Goal: Information Seeking & Learning: Learn about a topic

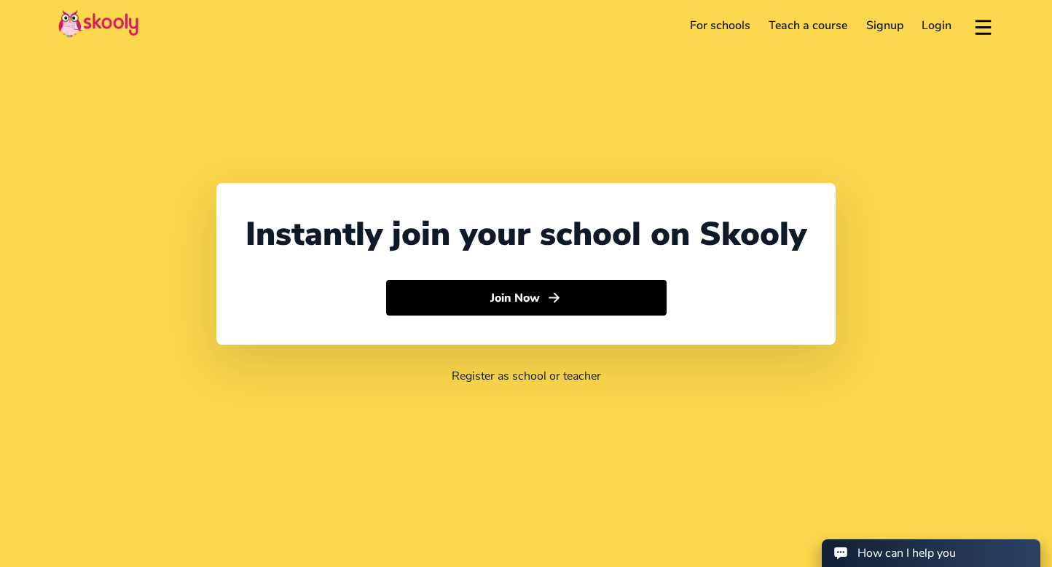
select select "65"
select select "[GEOGRAPHIC_DATA]"
select select "[GEOGRAPHIC_DATA]/[GEOGRAPHIC_DATA]"
click at [942, 20] on link "Login" at bounding box center [937, 25] width 49 height 23
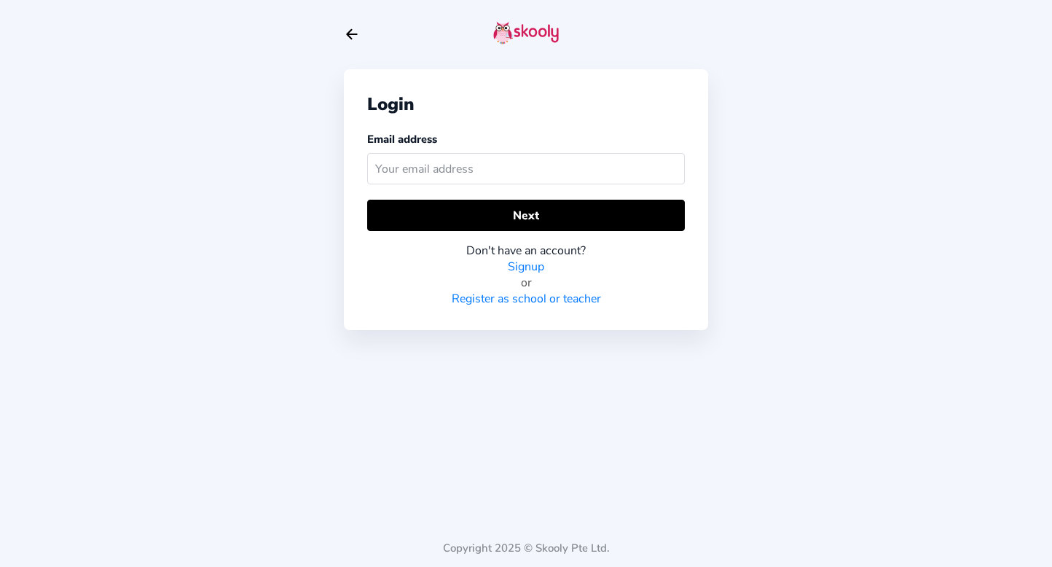
click at [356, 44] on div at bounding box center [526, 34] width 364 height 69
click at [354, 38] on icon "Arrow Back" at bounding box center [352, 34] width 16 height 16
select select "65"
select select "Singapore"
select select "[GEOGRAPHIC_DATA]/[GEOGRAPHIC_DATA]"
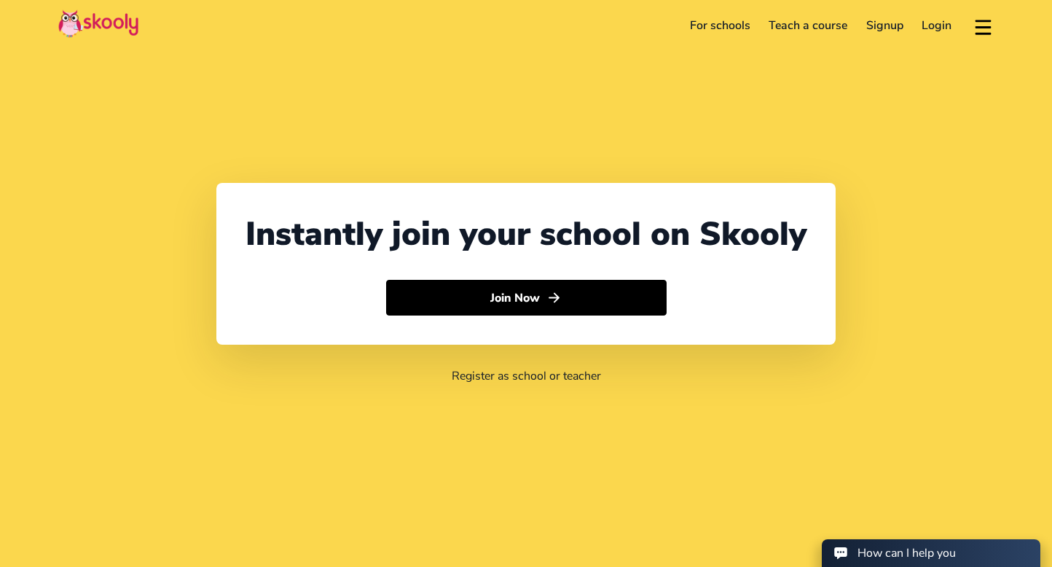
click at [864, 25] on link "Signup" at bounding box center [885, 25] width 56 height 23
select select "SG"
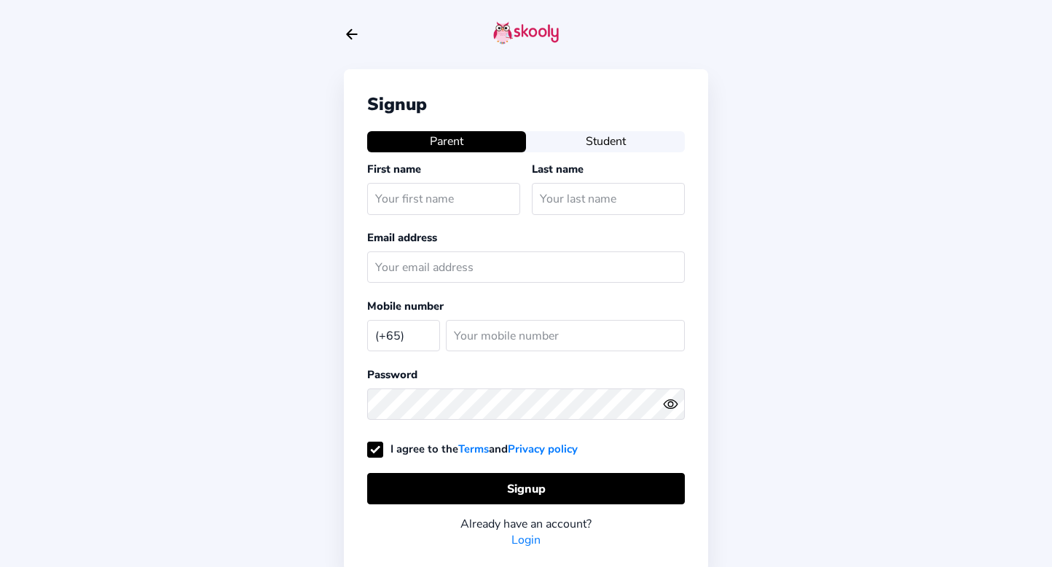
select select "SG"
click at [351, 28] on icon "Arrow Back" at bounding box center [352, 34] width 16 height 16
select select "65"
select select "[GEOGRAPHIC_DATA]"
select select "[GEOGRAPHIC_DATA]/[GEOGRAPHIC_DATA]"
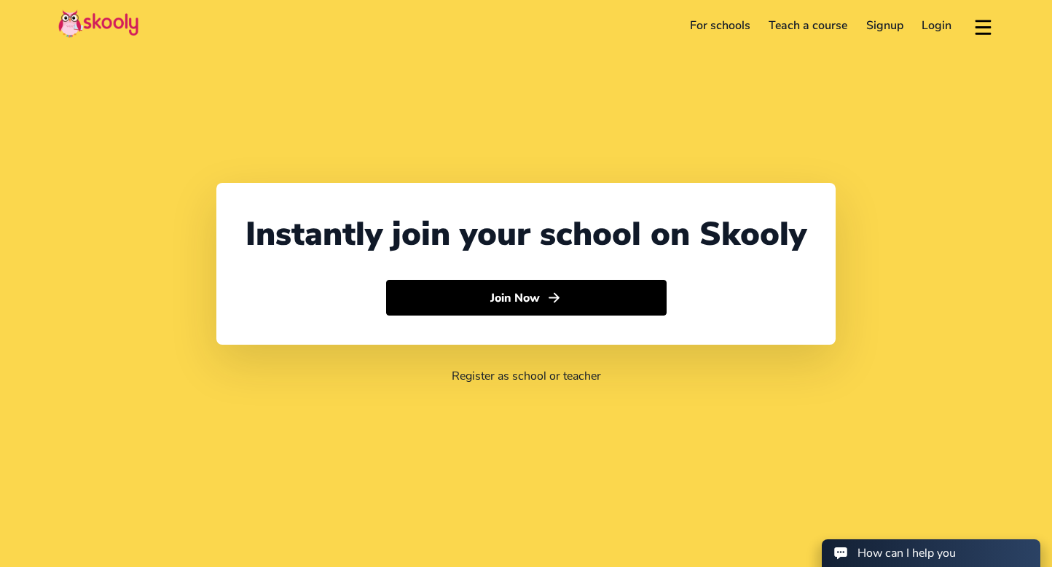
click at [705, 21] on link "For schools" at bounding box center [720, 25] width 79 height 23
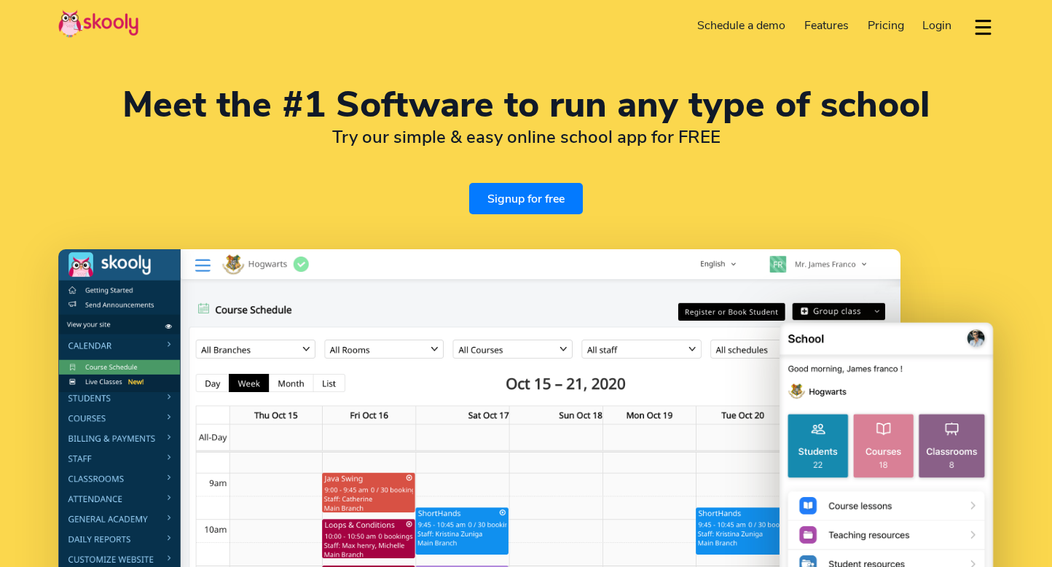
select select "en"
select select "65"
select select "[GEOGRAPHIC_DATA]"
select select "[GEOGRAPHIC_DATA]/[GEOGRAPHIC_DATA]"
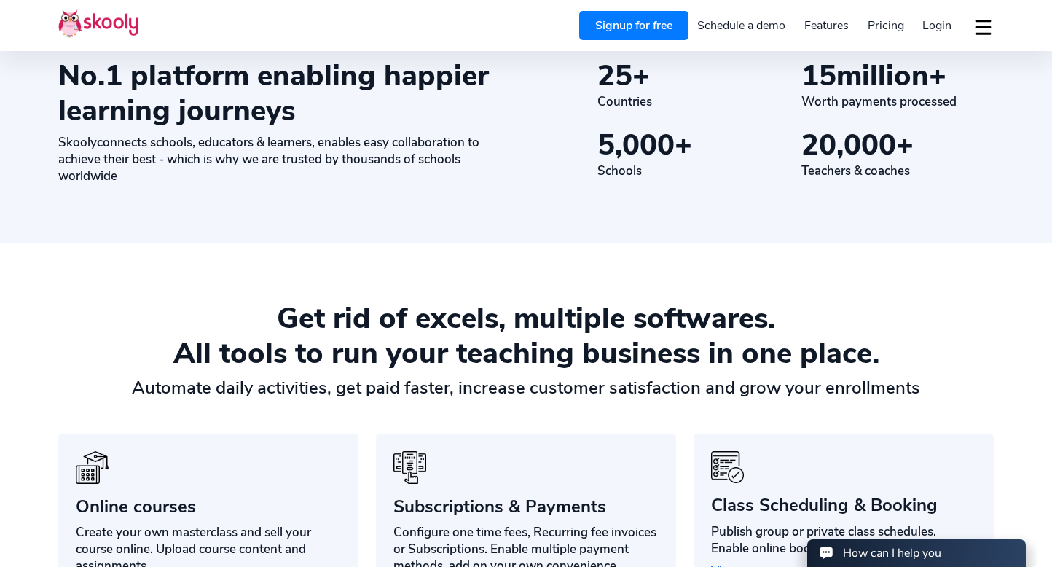
scroll to position [1309, 0]
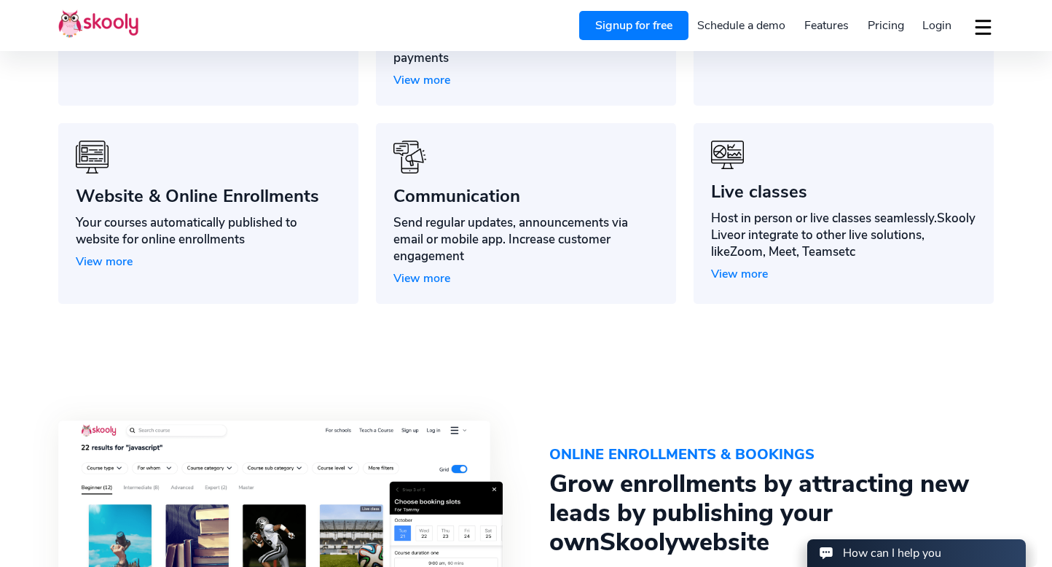
click at [615, 144] on div at bounding box center [526, 159] width 265 height 37
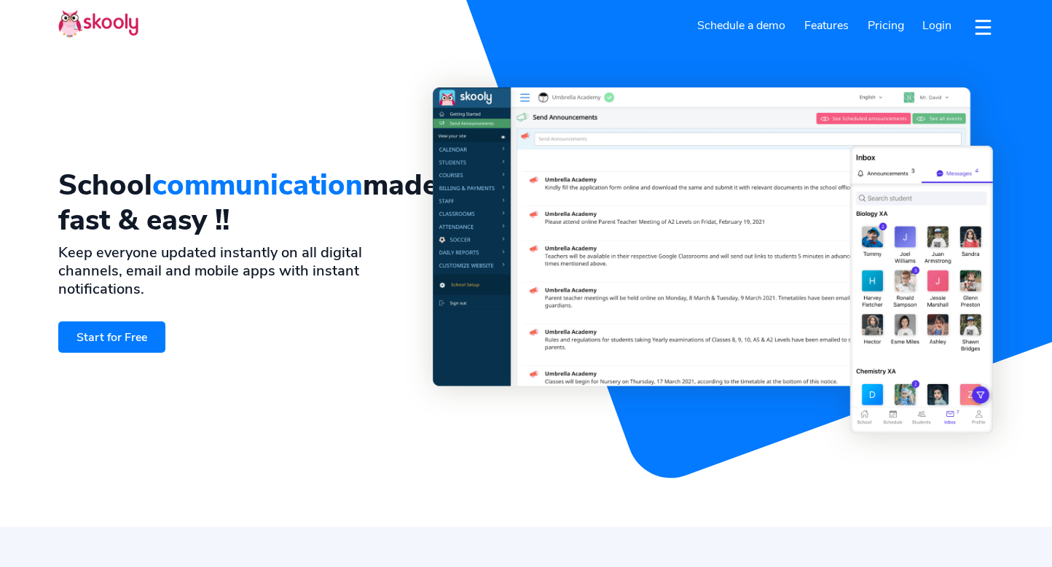
select select "en"
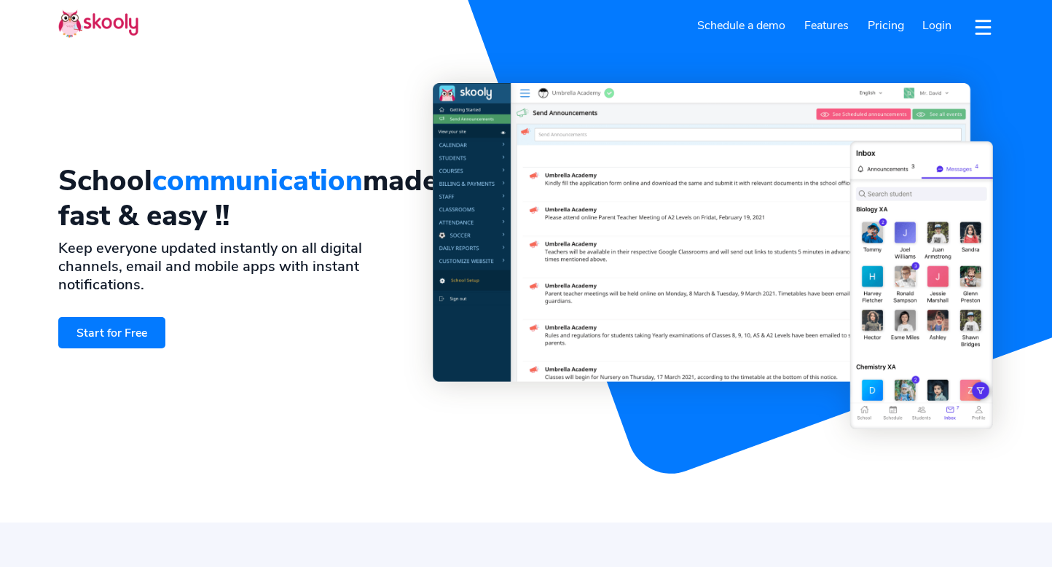
select select "65"
select select "[GEOGRAPHIC_DATA]"
select select "[GEOGRAPHIC_DATA]/[GEOGRAPHIC_DATA]"
click at [756, 22] on link "Schedule a demo" at bounding box center [742, 25] width 107 height 23
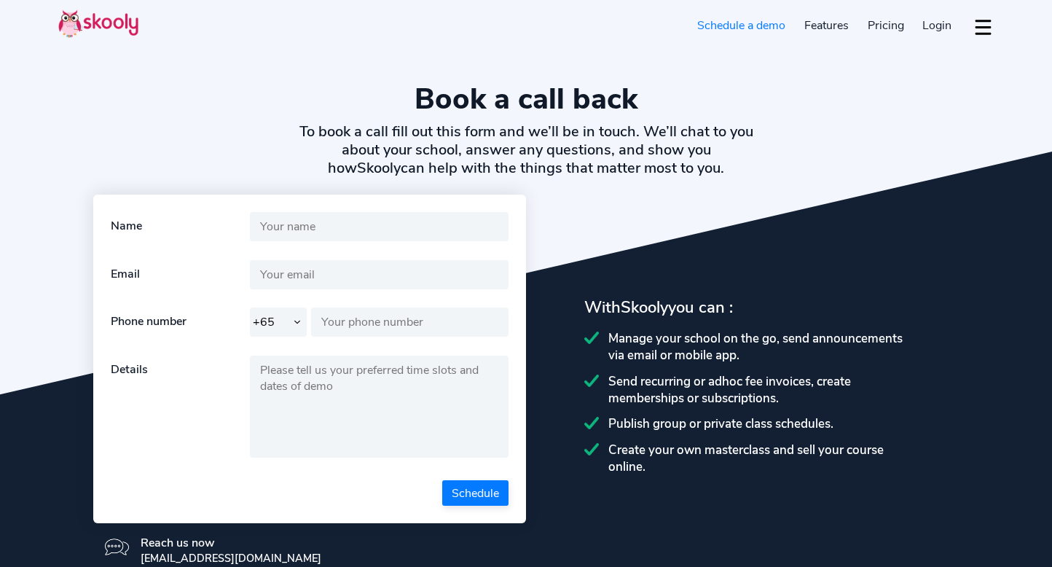
select select "65"
select select "en"
select select "65"
select select "[GEOGRAPHIC_DATA]"
select select "[GEOGRAPHIC_DATA]/[GEOGRAPHIC_DATA]"
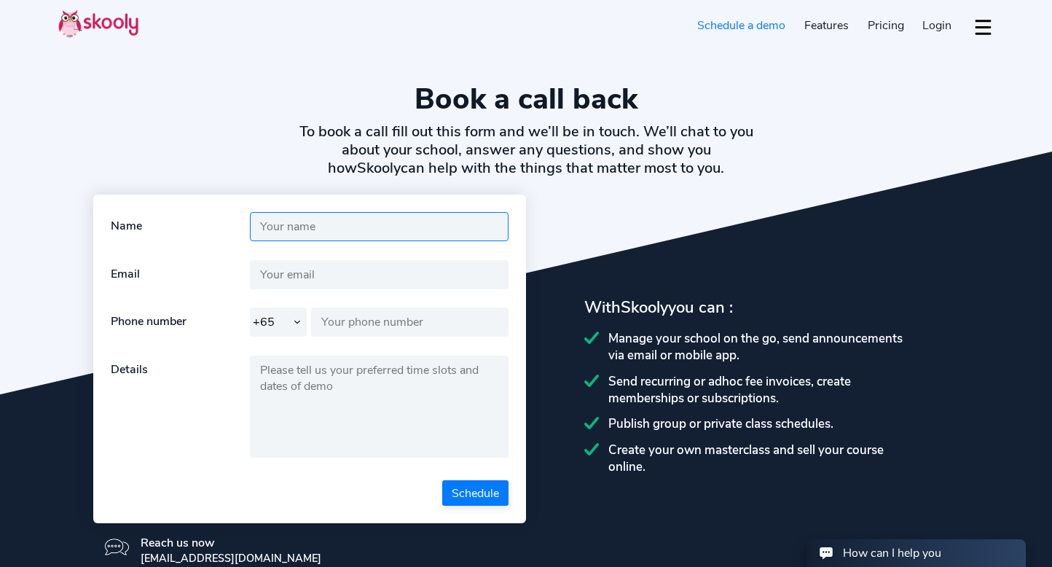
click at [431, 219] on input "text" at bounding box center [379, 226] width 259 height 29
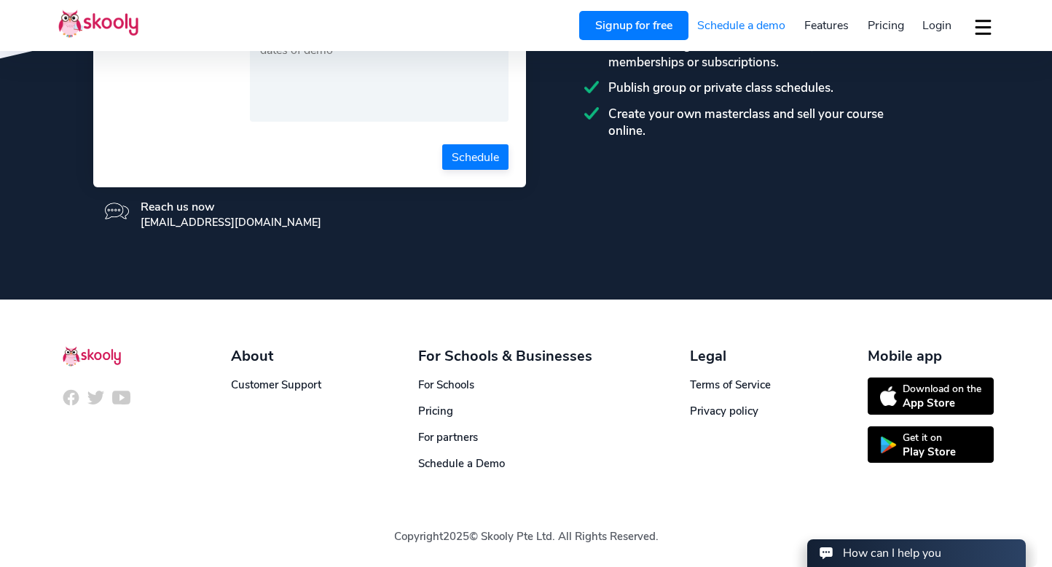
scroll to position [335, 0]
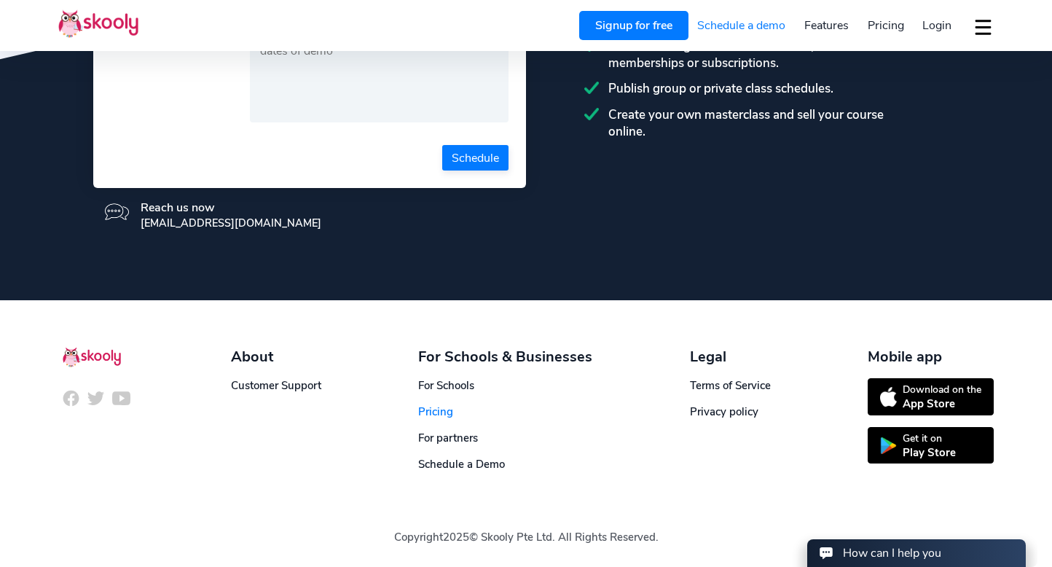
click at [436, 412] on span "Pricing" at bounding box center [435, 411] width 35 height 15
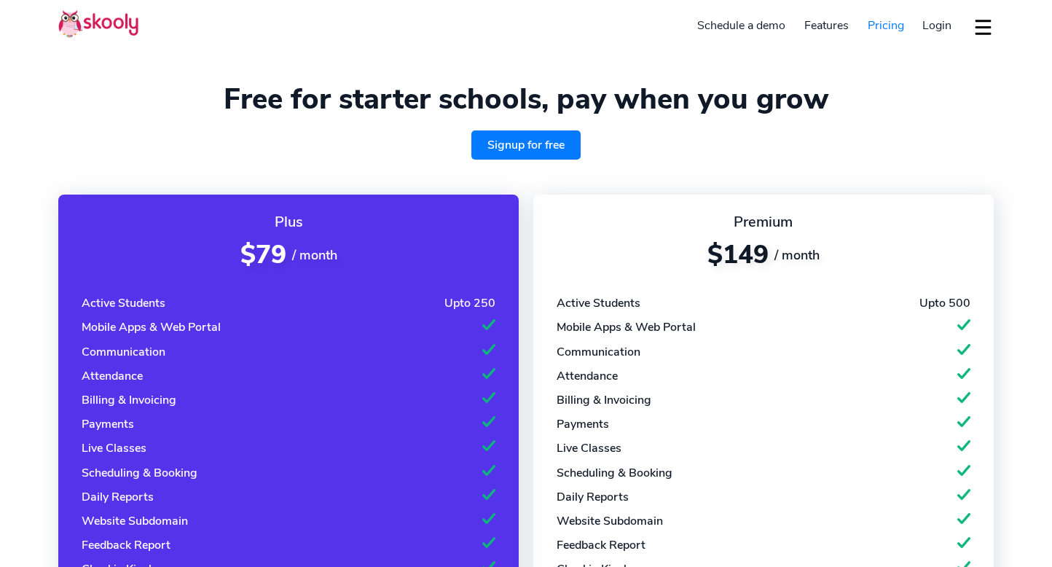
select select "en"
select select "65"
select select "[GEOGRAPHIC_DATA]"
select select "[GEOGRAPHIC_DATA]/[GEOGRAPHIC_DATA]"
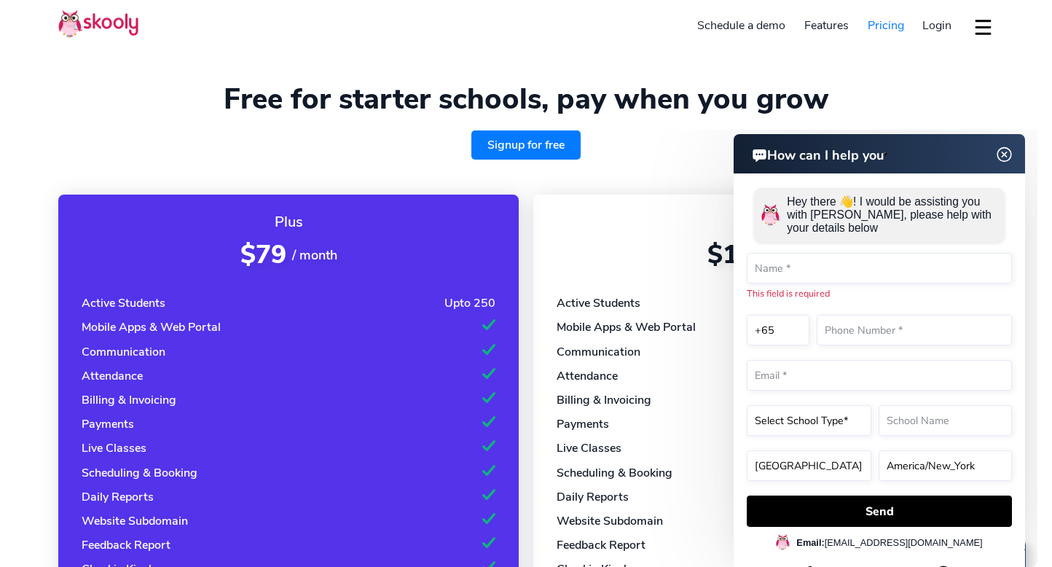
click at [517, 145] on link "Signup for free" at bounding box center [525, 144] width 109 height 29
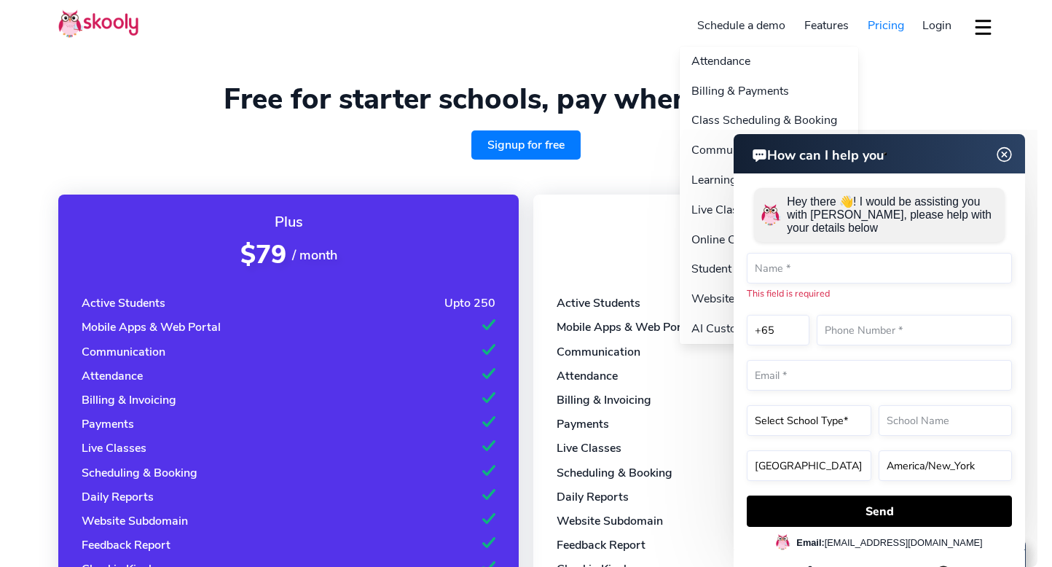
click at [810, 23] on link "Features" at bounding box center [826, 25] width 63 height 23
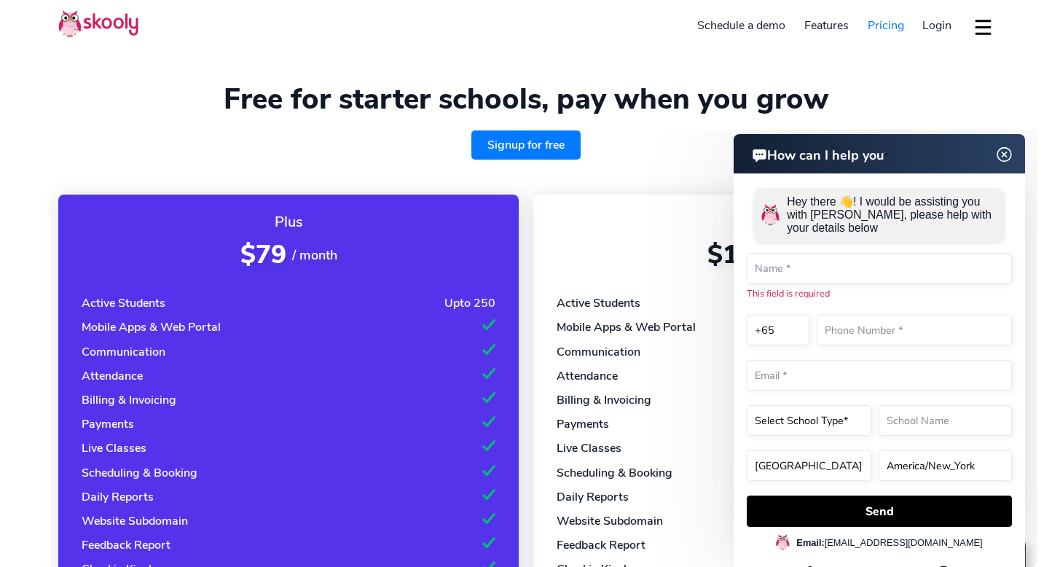
click at [734, 23] on link "Schedule a demo" at bounding box center [742, 25] width 107 height 23
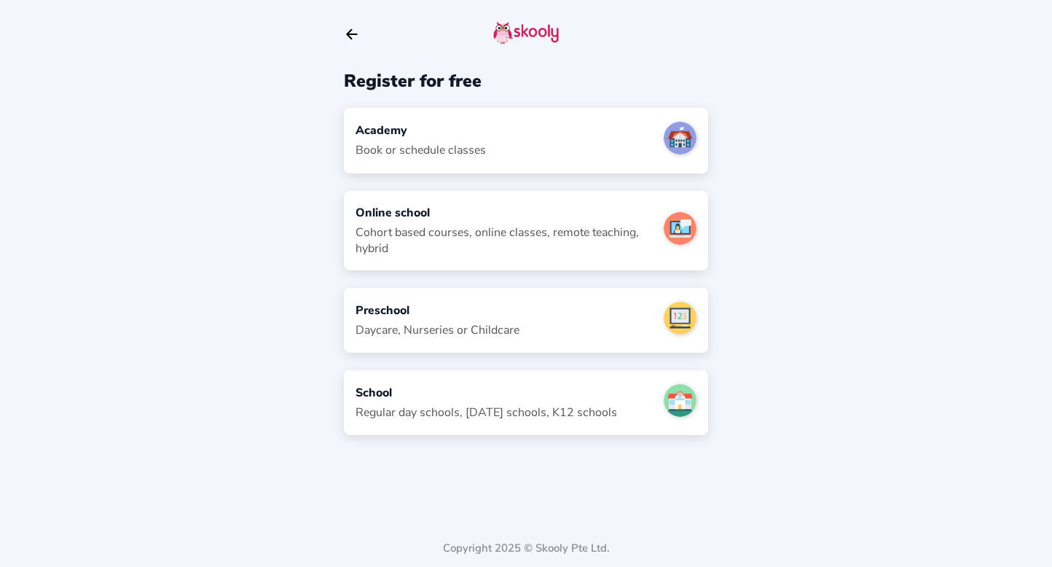
click at [351, 34] on icon "arrow back outline" at bounding box center [352, 34] width 10 height 9
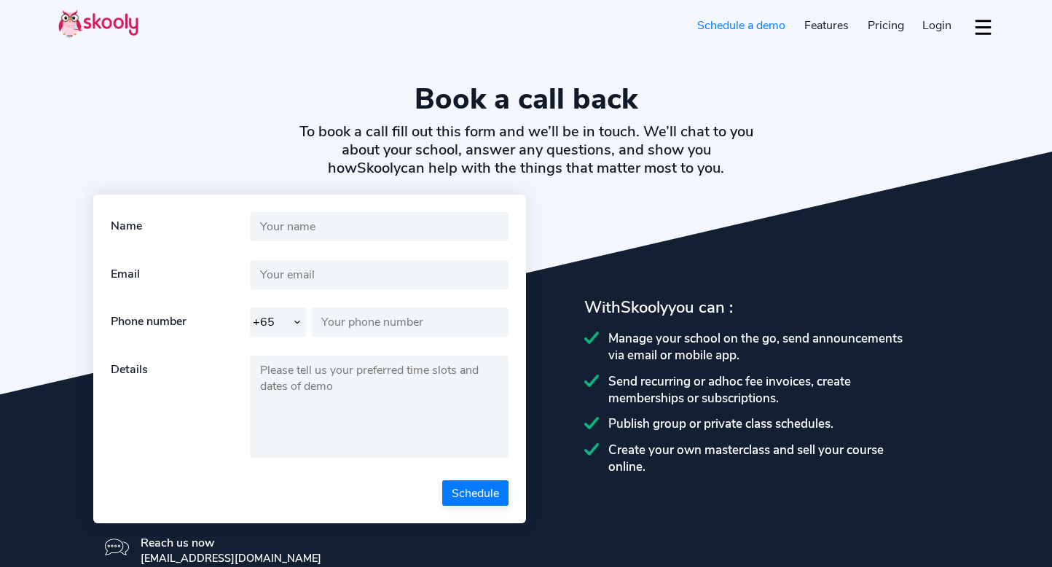
select select "65"
select select "en"
select select "65"
select select "[GEOGRAPHIC_DATA]"
select select "[GEOGRAPHIC_DATA]/[GEOGRAPHIC_DATA]"
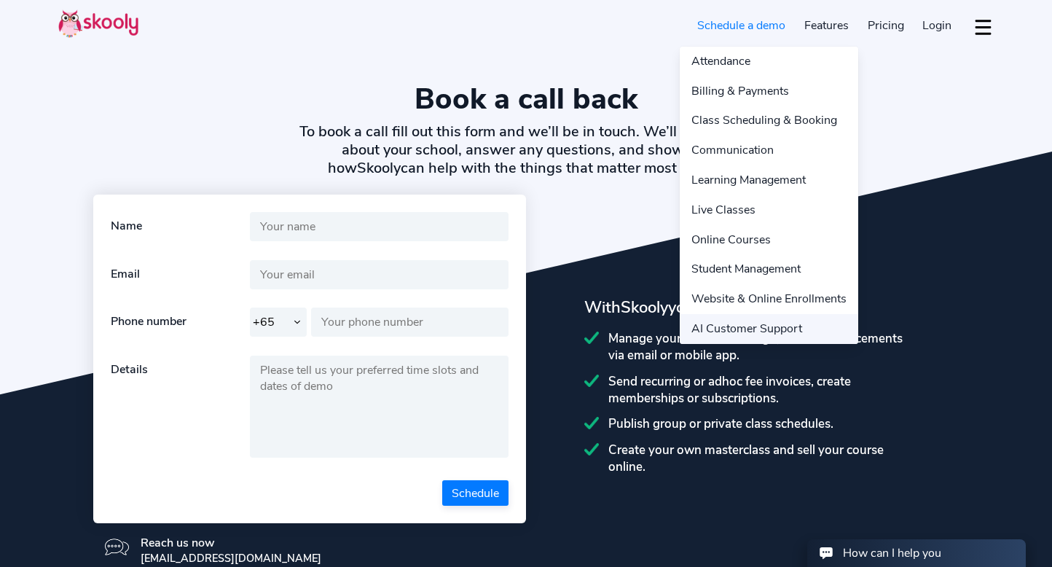
click at [803, 314] on link "AI Customer Support" at bounding box center [769, 329] width 179 height 30
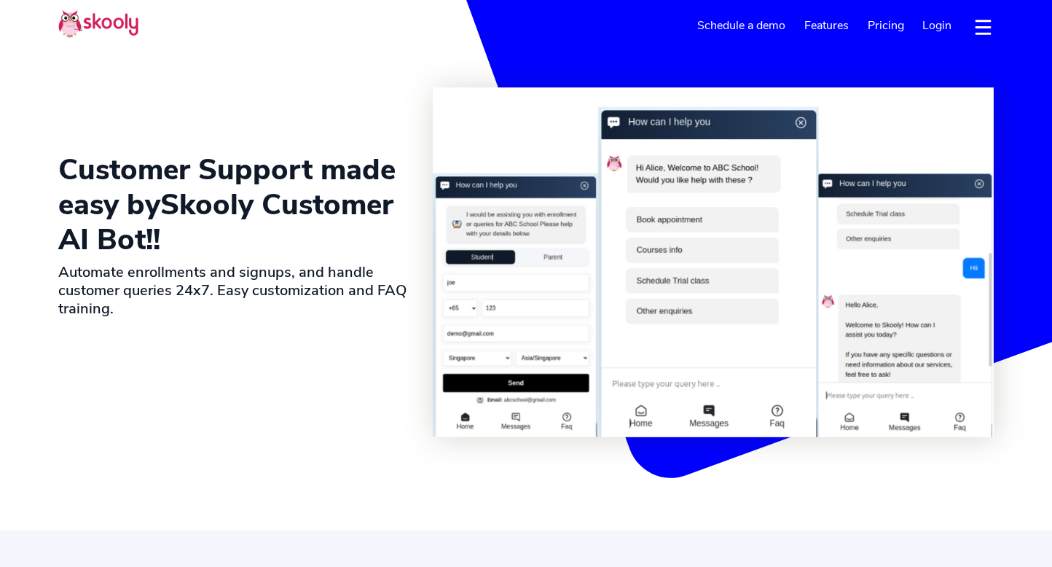
select select "en"
select select "65"
select select "[GEOGRAPHIC_DATA]"
select select "[GEOGRAPHIC_DATA]/[GEOGRAPHIC_DATA]"
click at [712, 27] on link "Schedule a demo" at bounding box center [742, 25] width 107 height 23
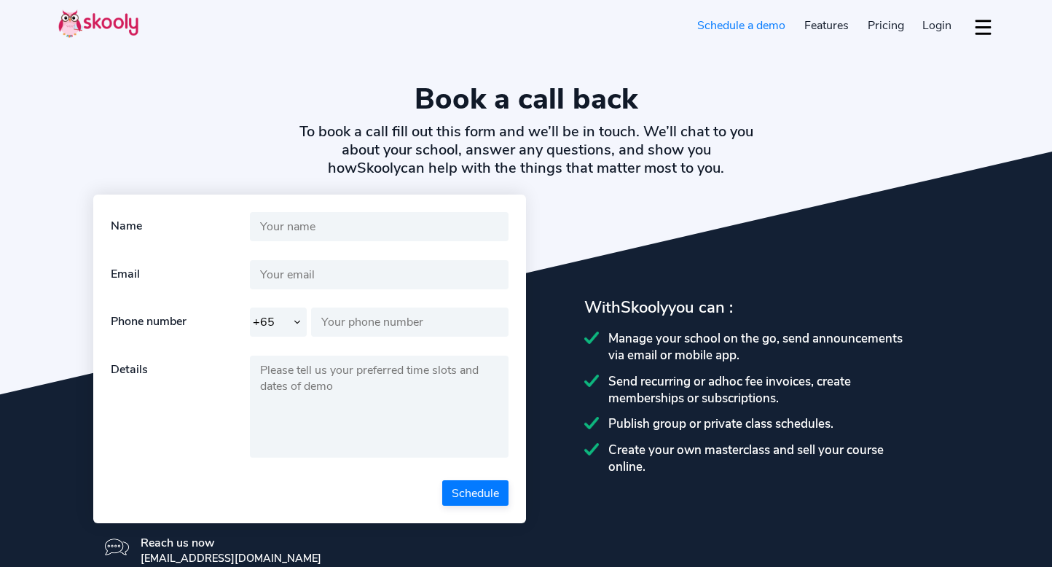
select select "65"
select select "en"
select select "65"
select select "[GEOGRAPHIC_DATA]"
select select "[GEOGRAPHIC_DATA]/[GEOGRAPHIC_DATA]"
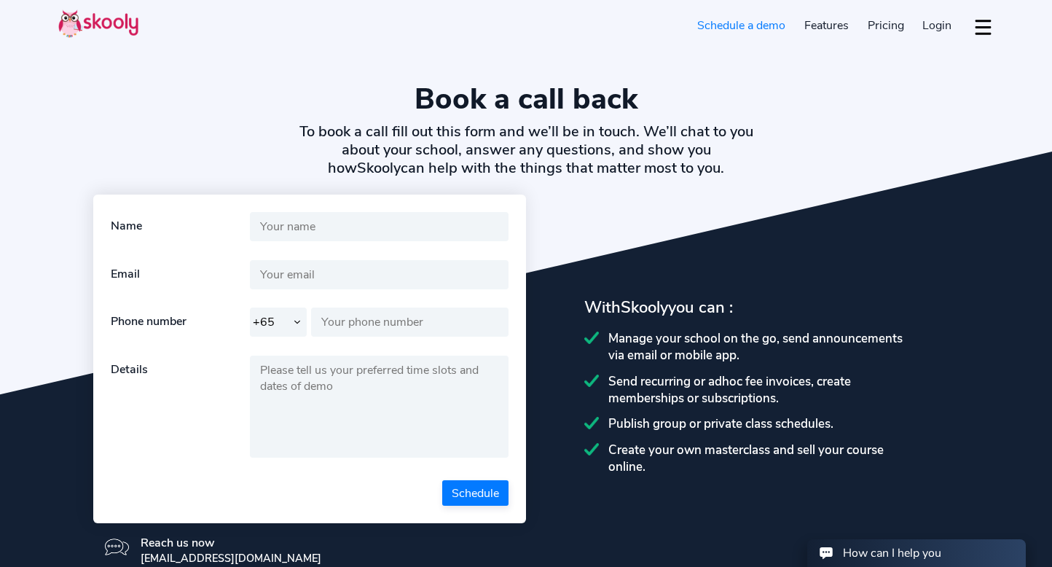
click at [111, 23] on img at bounding box center [98, 23] width 80 height 28
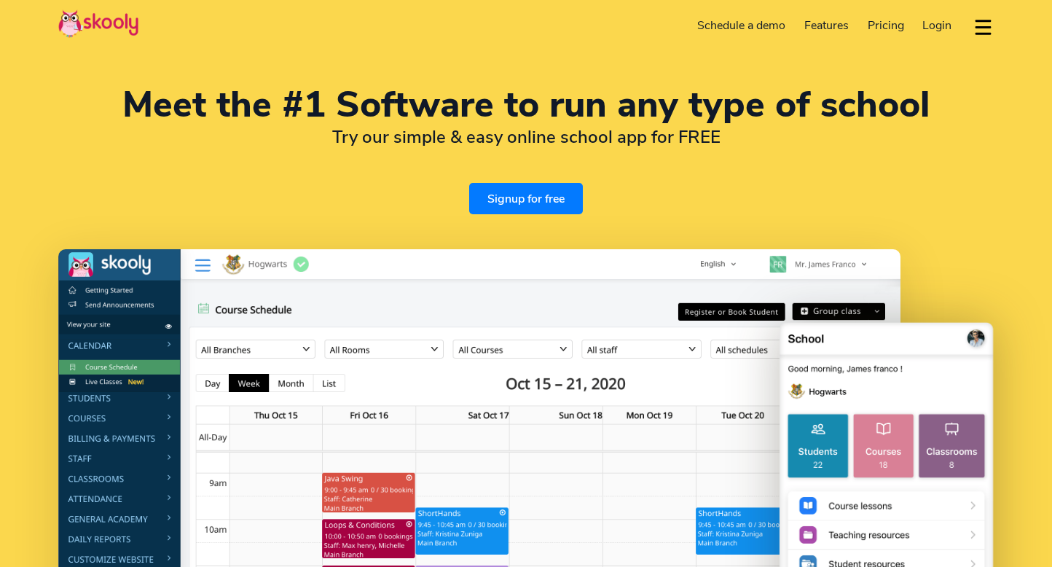
select select "en"
select select "65"
select select "[GEOGRAPHIC_DATA]"
select select "[GEOGRAPHIC_DATA]/[GEOGRAPHIC_DATA]"
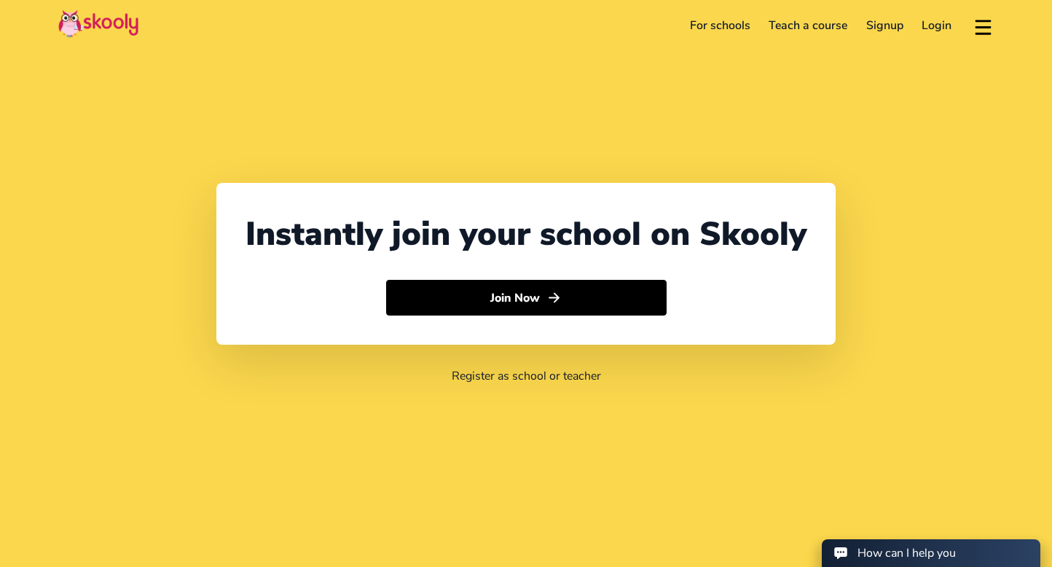
select select "65"
select select "[GEOGRAPHIC_DATA]"
select select "[GEOGRAPHIC_DATA]/[GEOGRAPHIC_DATA]"
click at [925, 22] on link "Login" at bounding box center [937, 25] width 49 height 23
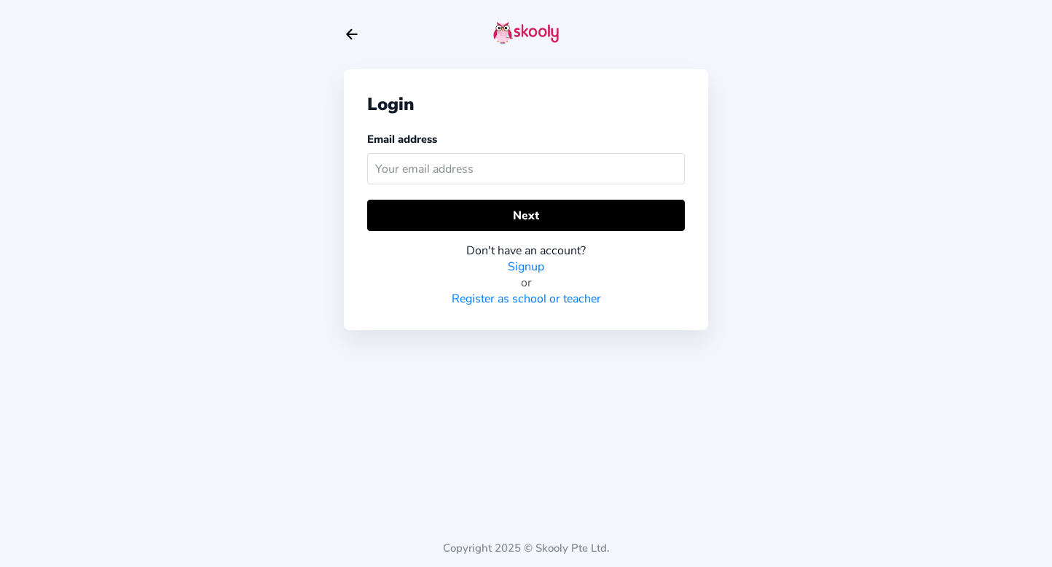
click at [348, 29] on icon "Arrow Back" at bounding box center [352, 34] width 16 height 16
select select "65"
select select "[GEOGRAPHIC_DATA]"
select select "[GEOGRAPHIC_DATA]/[GEOGRAPHIC_DATA]"
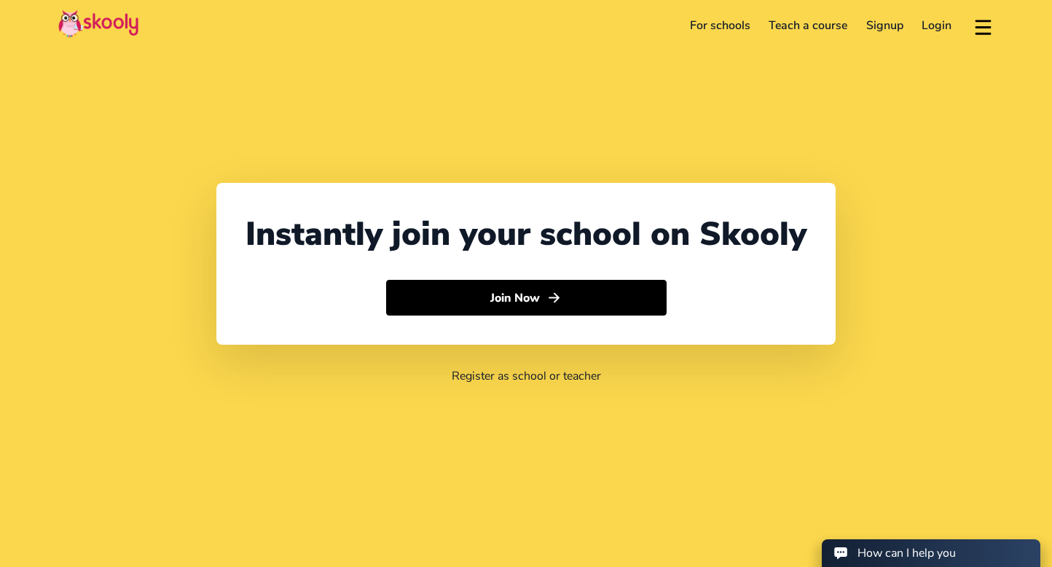
click at [704, 30] on link "For schools" at bounding box center [720, 25] width 79 height 23
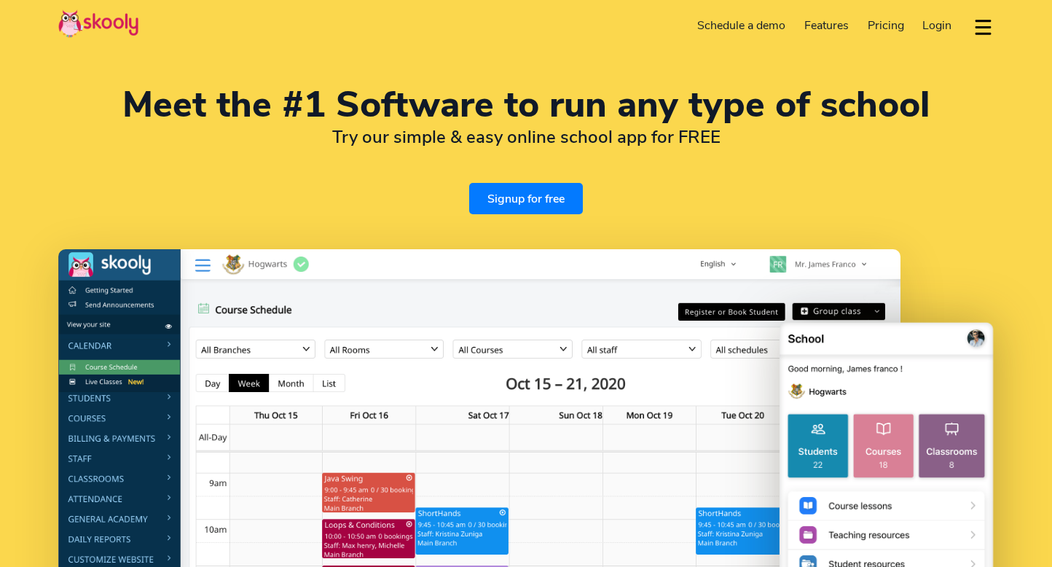
select select "en"
select select "65"
select select "[GEOGRAPHIC_DATA]"
select select "[GEOGRAPHIC_DATA]/[GEOGRAPHIC_DATA]"
